Goal: Information Seeking & Learning: Learn about a topic

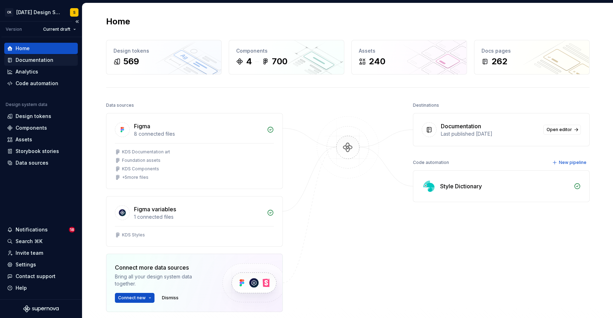
click at [34, 58] on div "Documentation" at bounding box center [35, 60] width 38 height 7
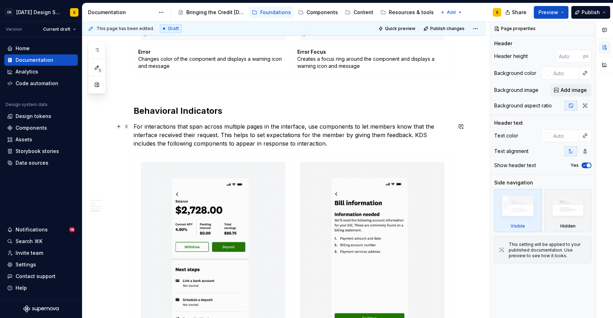
scroll to position [794, 0]
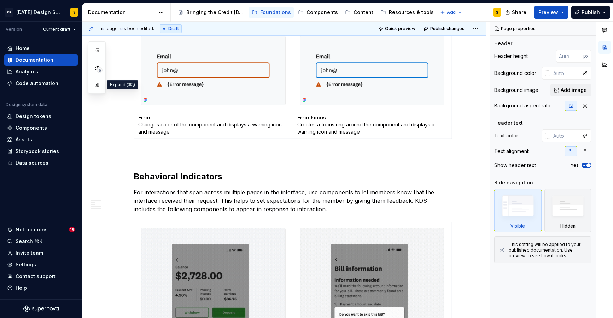
drag, startPoint x: 96, startPoint y: 87, endPoint x: 117, endPoint y: 89, distance: 20.7
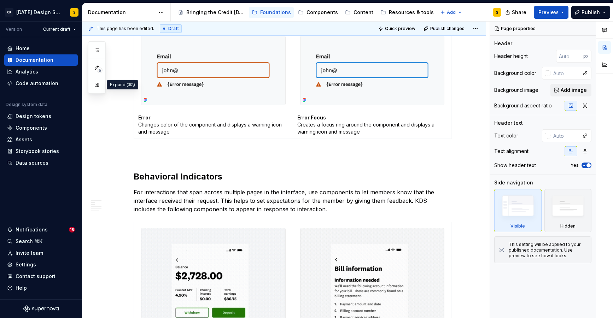
click at [96, 87] on button "button" at bounding box center [97, 85] width 13 height 13
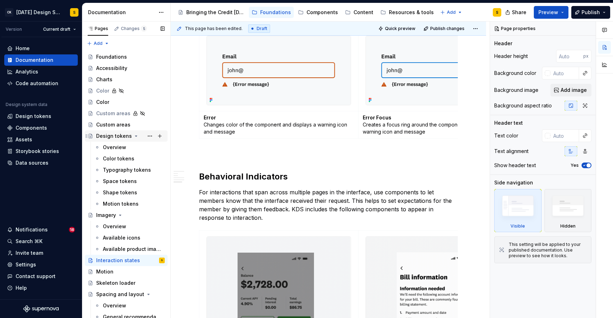
scroll to position [127, 0]
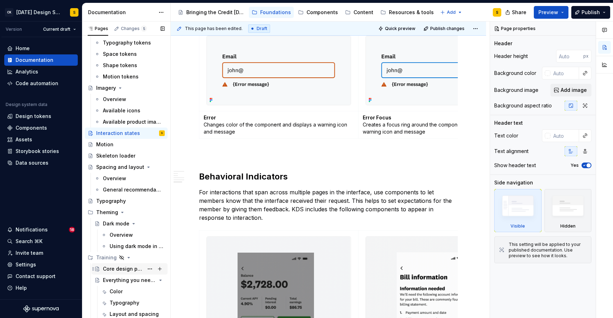
click at [109, 268] on div "Core design principles" at bounding box center [123, 269] width 41 height 7
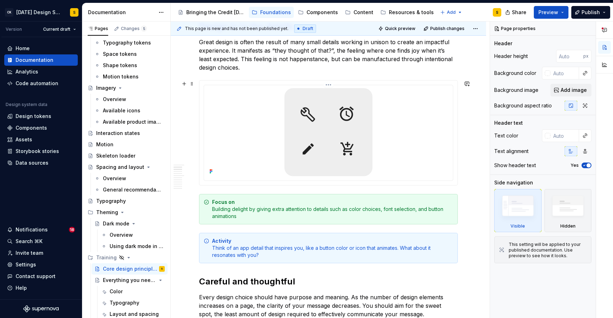
scroll to position [139, 0]
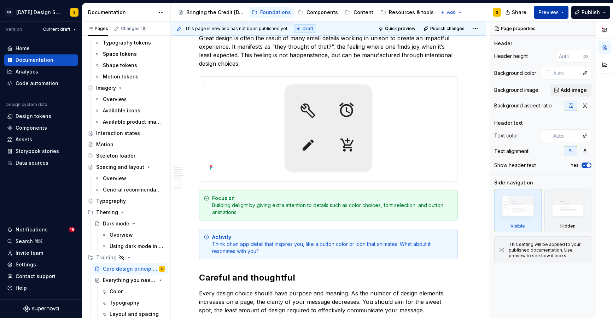
click at [564, 12] on button "Preview" at bounding box center [551, 12] width 35 height 13
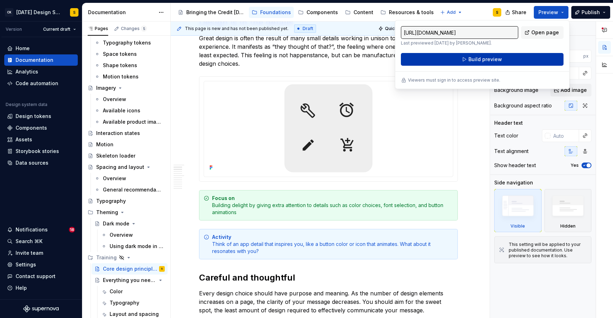
click at [510, 56] on button "Build preview" at bounding box center [482, 59] width 163 height 13
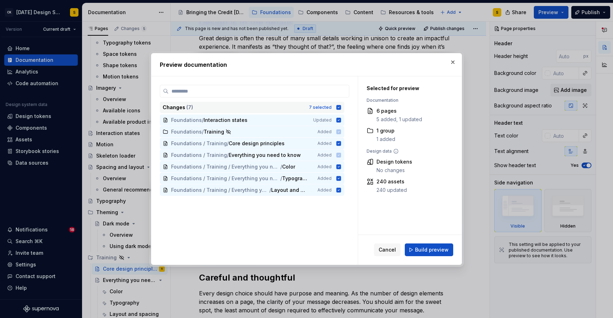
click at [341, 105] on icon at bounding box center [339, 107] width 5 height 5
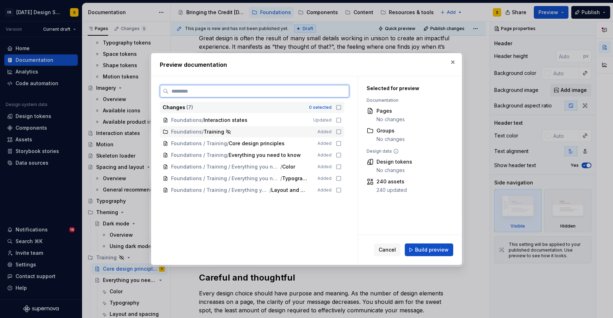
click at [341, 132] on icon at bounding box center [339, 132] width 6 height 6
click at [342, 143] on icon at bounding box center [339, 144] width 6 height 6
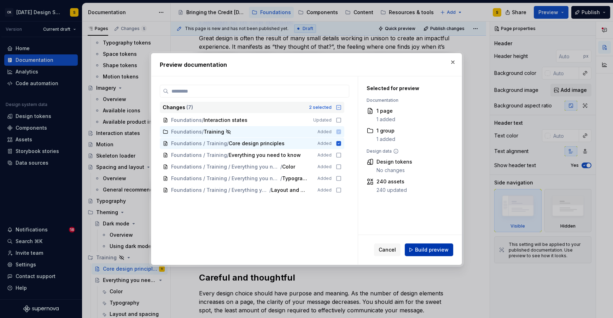
click at [417, 249] on span "Build preview" at bounding box center [432, 249] width 34 height 7
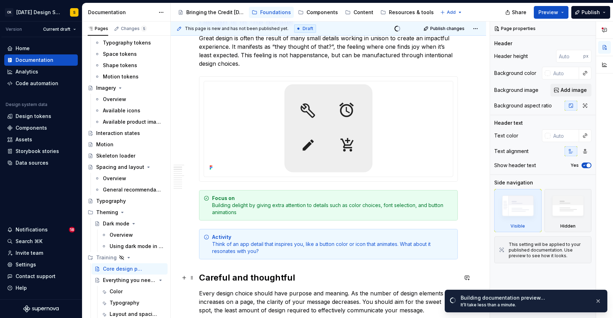
type textarea "*"
